Goal: Check status: Check status

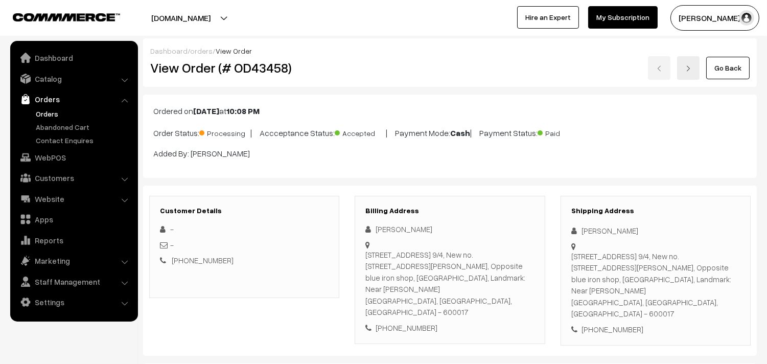
click at [48, 112] on link "Orders" at bounding box center [83, 113] width 101 height 11
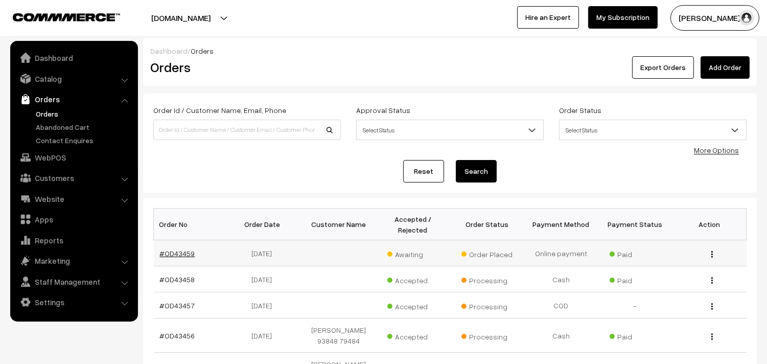
click at [190, 249] on link "#OD43459" at bounding box center [177, 253] width 35 height 9
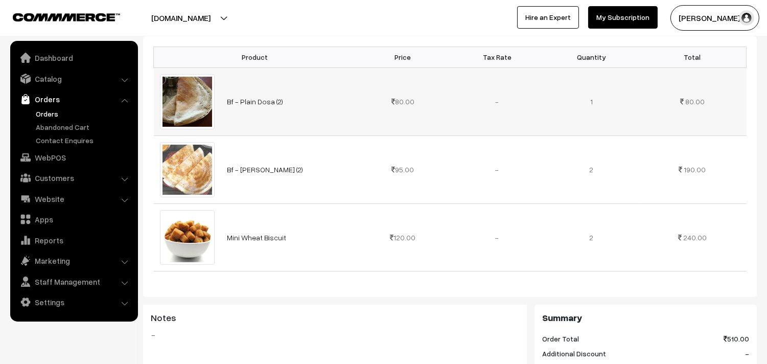
scroll to position [227, 0]
